Goal: Task Accomplishment & Management: Use online tool/utility

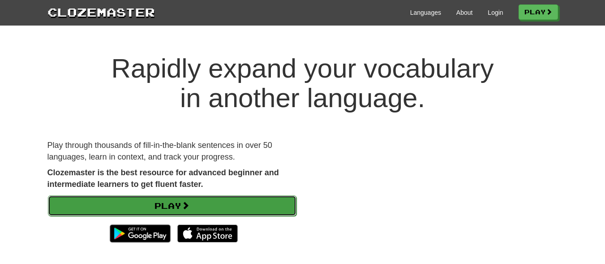
click at [256, 211] on link "Play" at bounding box center [172, 205] width 249 height 21
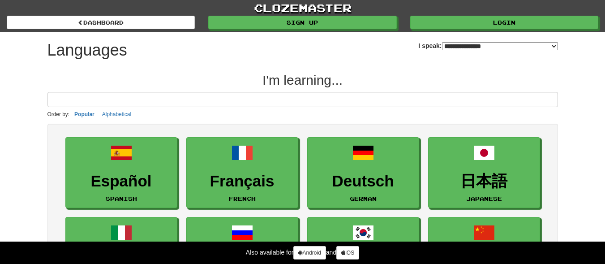
select select "*******"
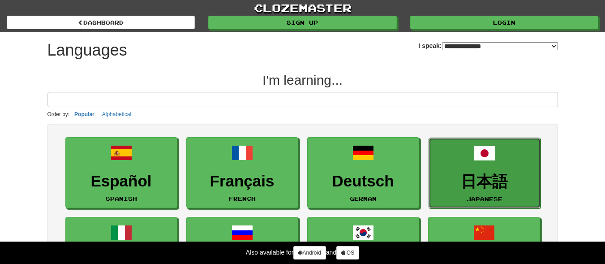
click at [438, 193] on link "日本語 Japanese" at bounding box center [485, 173] width 112 height 71
